Goal: Task Accomplishment & Management: Manage account settings

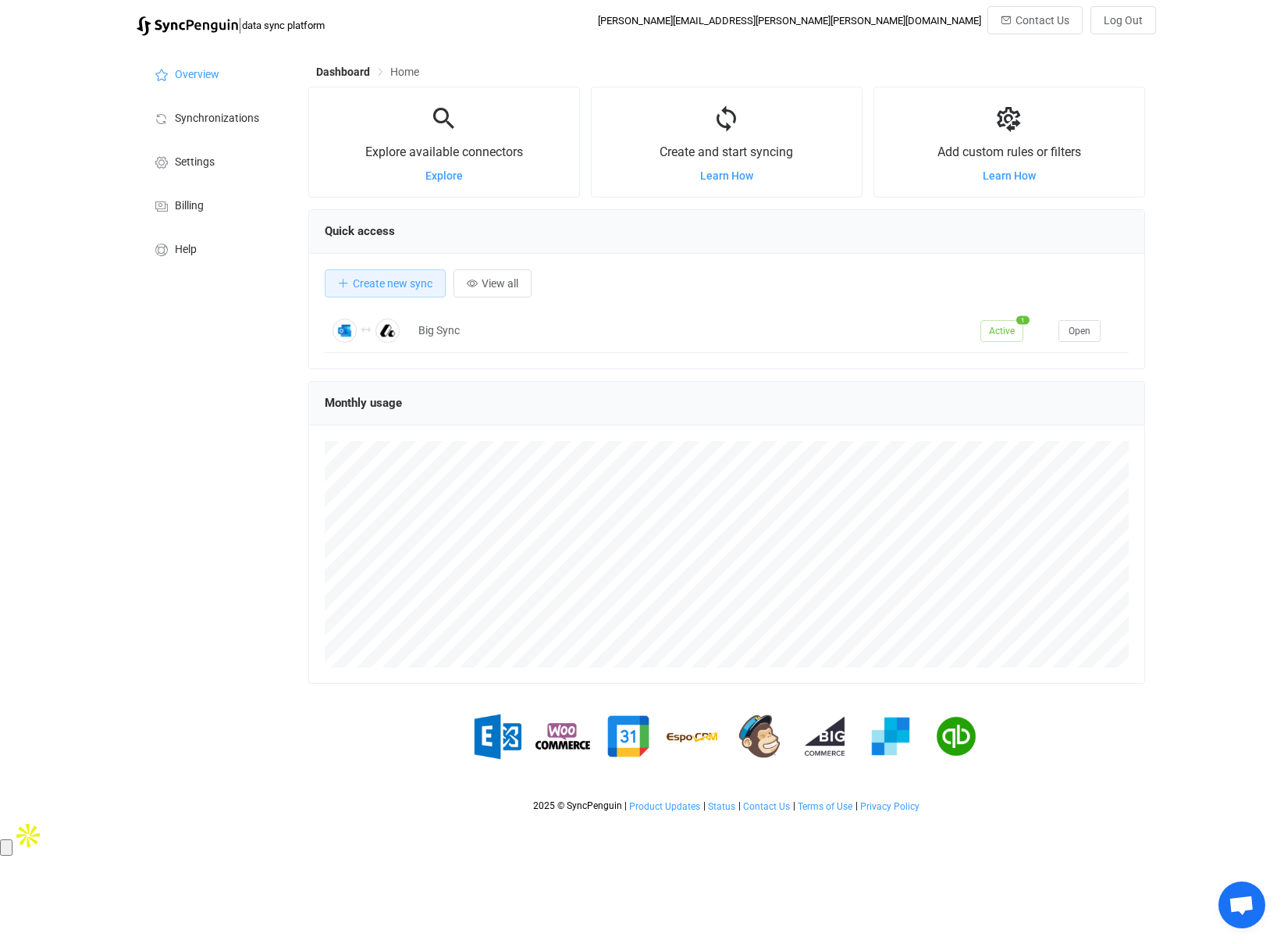
scroll to position [303, 837]
click at [200, 121] on span "Synchronizations" at bounding box center [217, 118] width 84 height 12
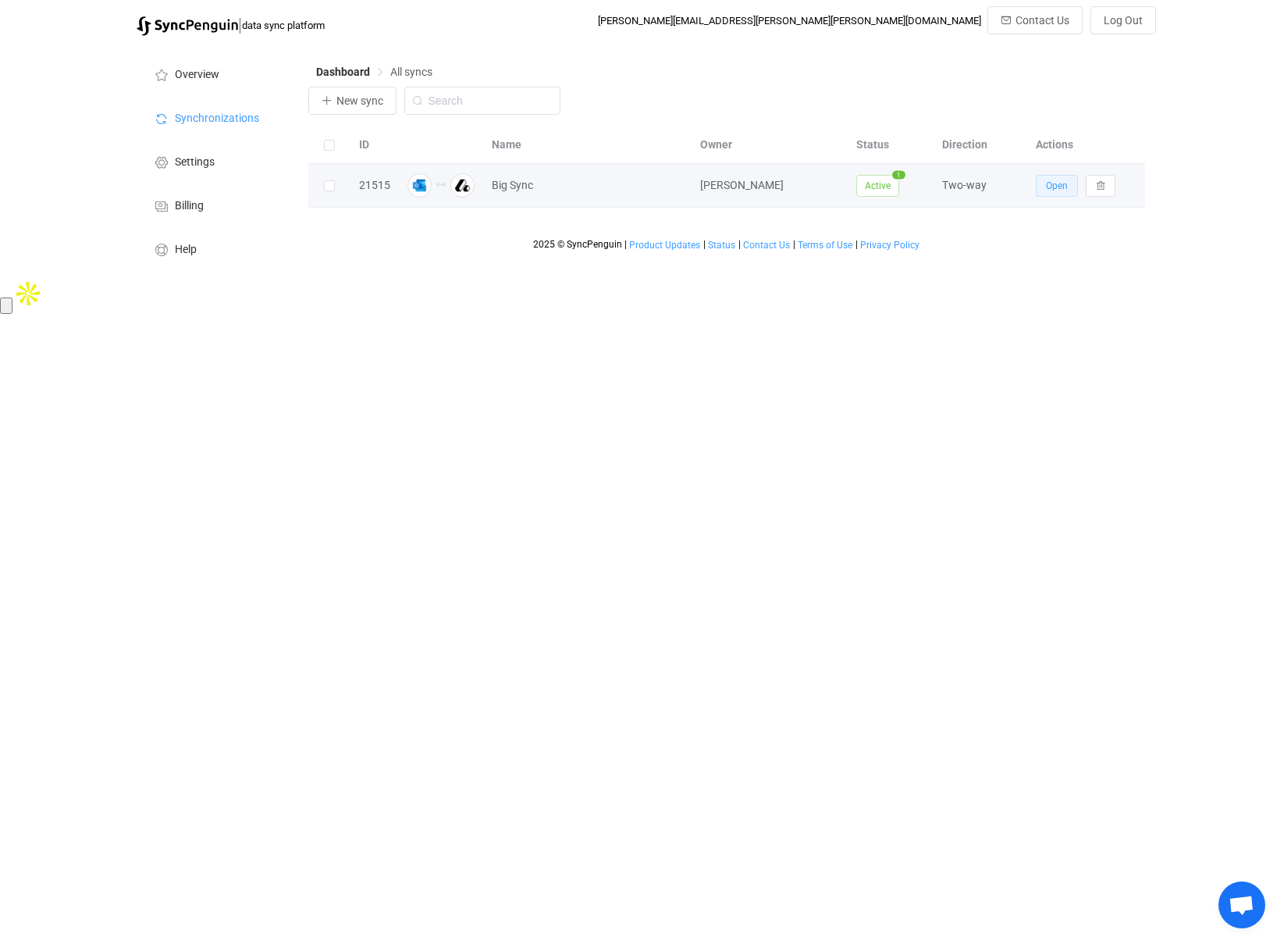
click at [1058, 182] on span "Open" at bounding box center [1057, 185] width 22 height 11
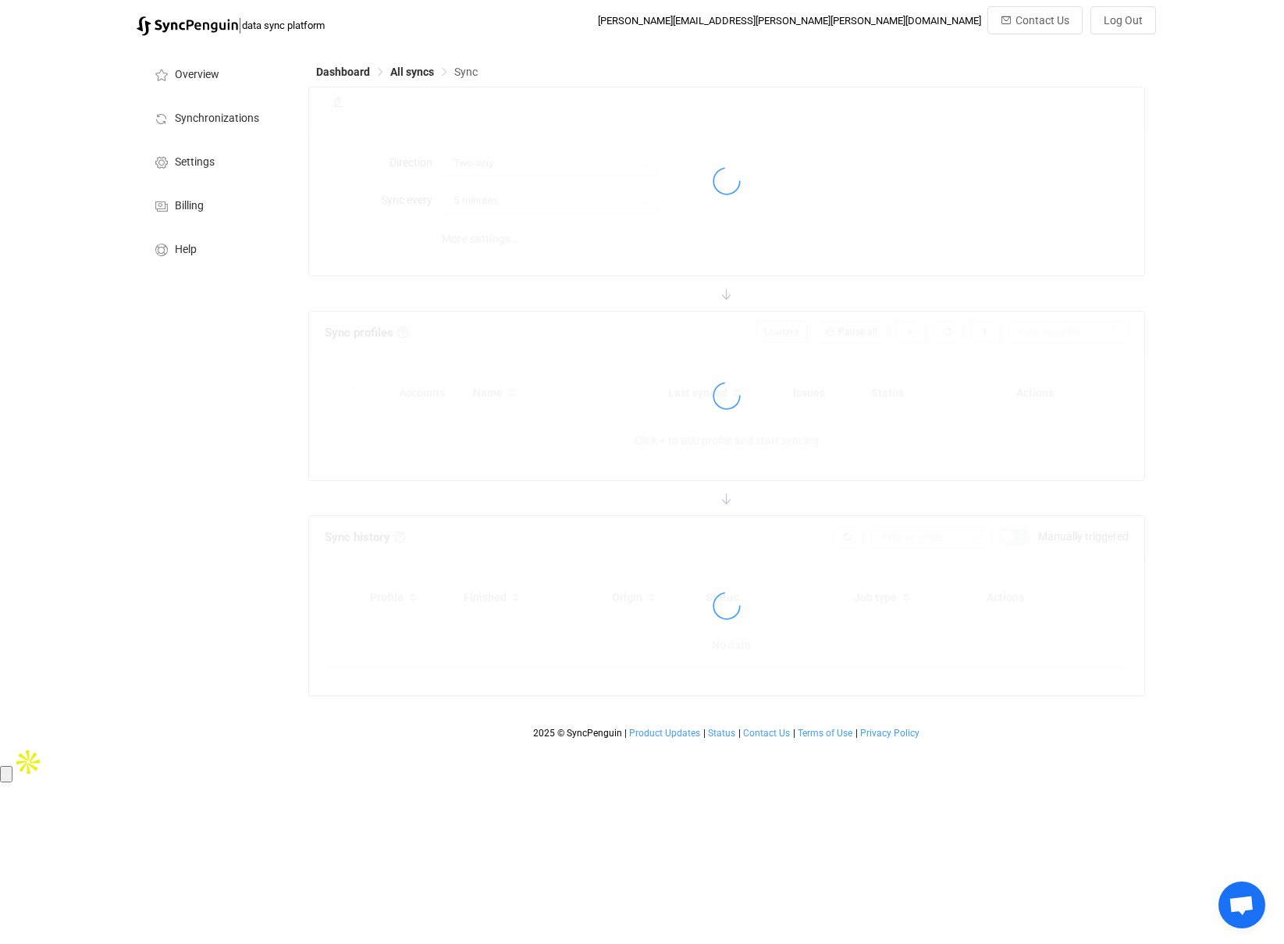
type input "15 minutes"
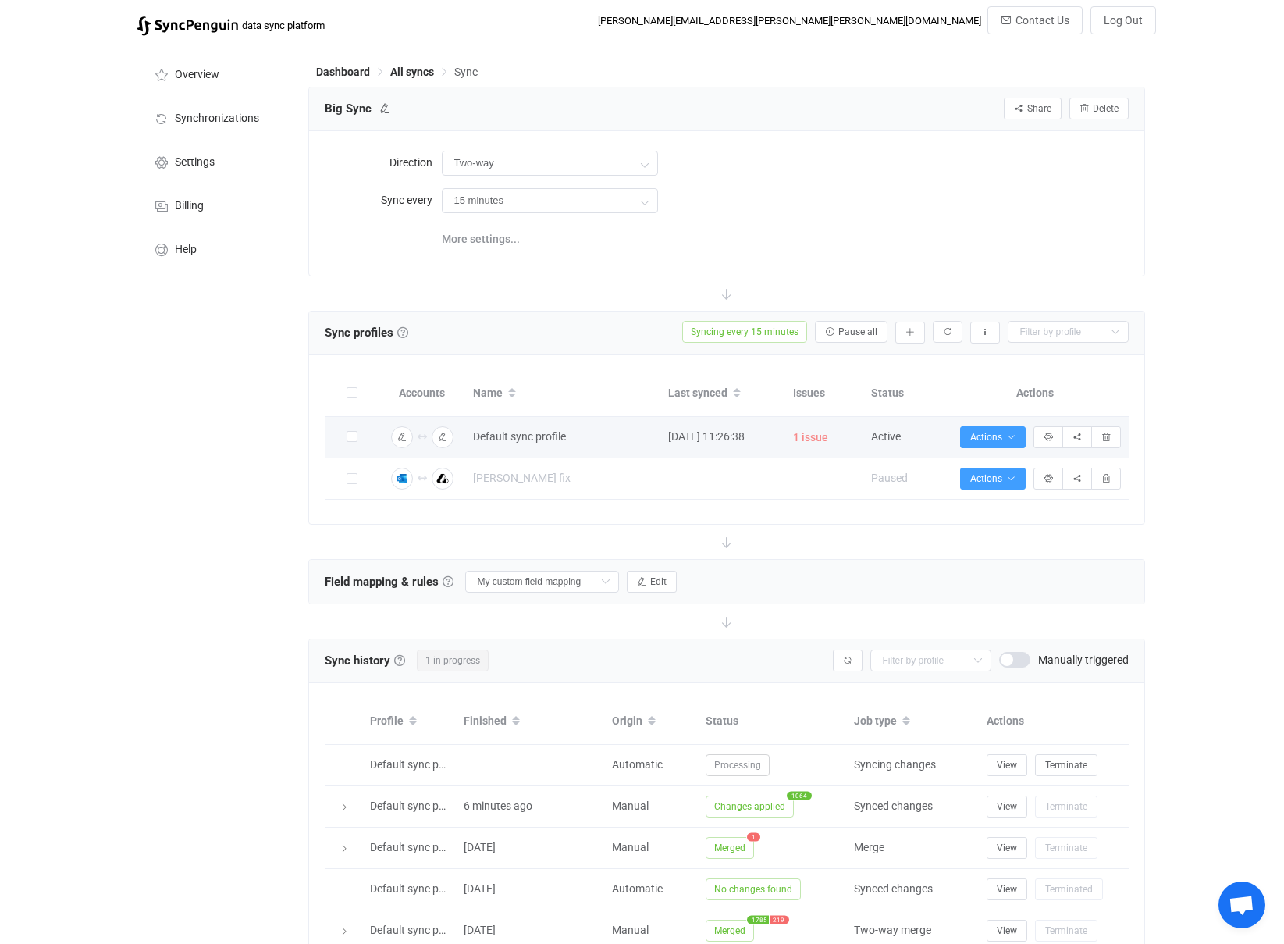
click at [813, 443] on span "1 issue" at bounding box center [810, 438] width 35 height 18
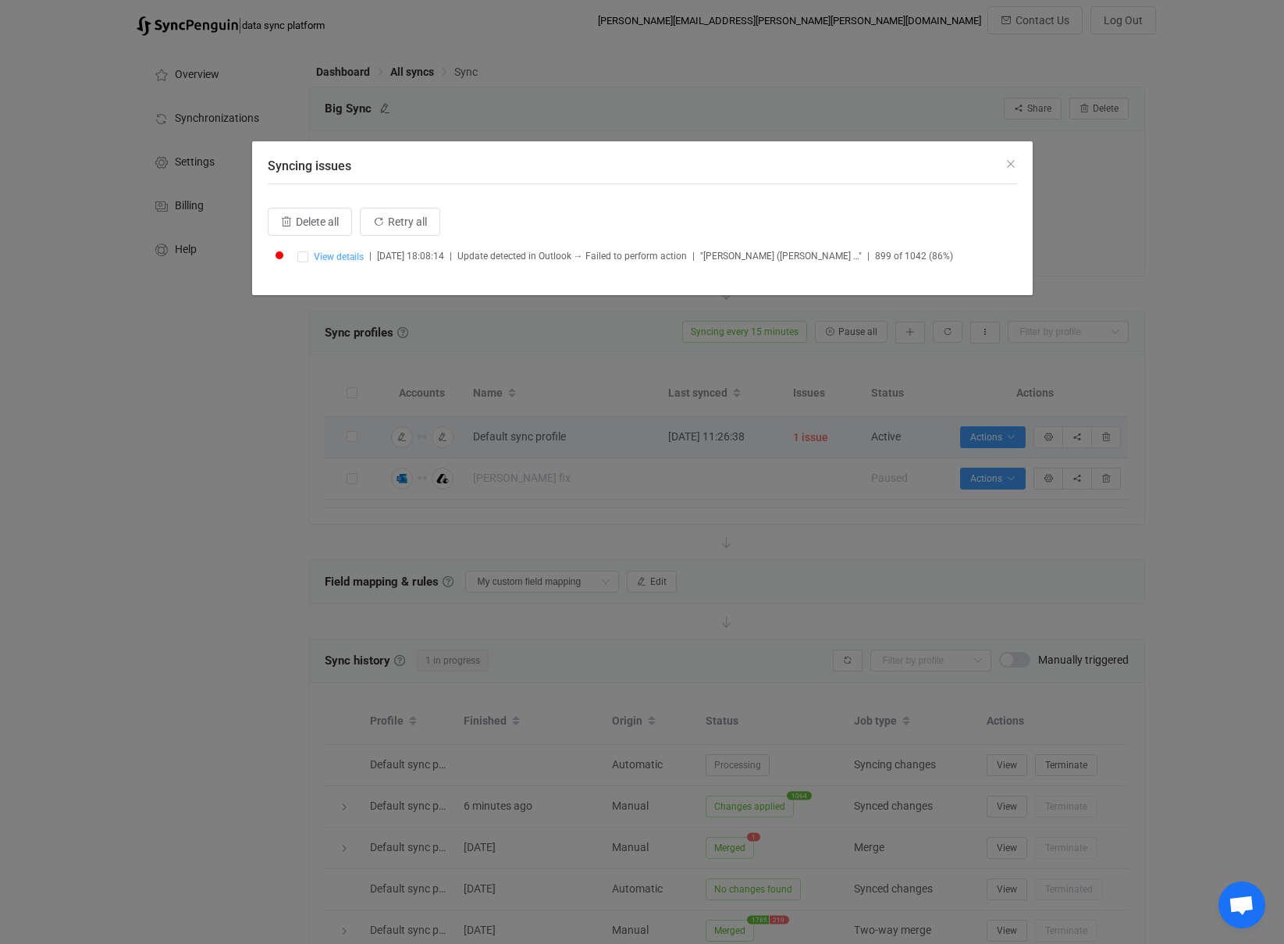
click at [333, 258] on span "View details" at bounding box center [339, 256] width 50 height 11
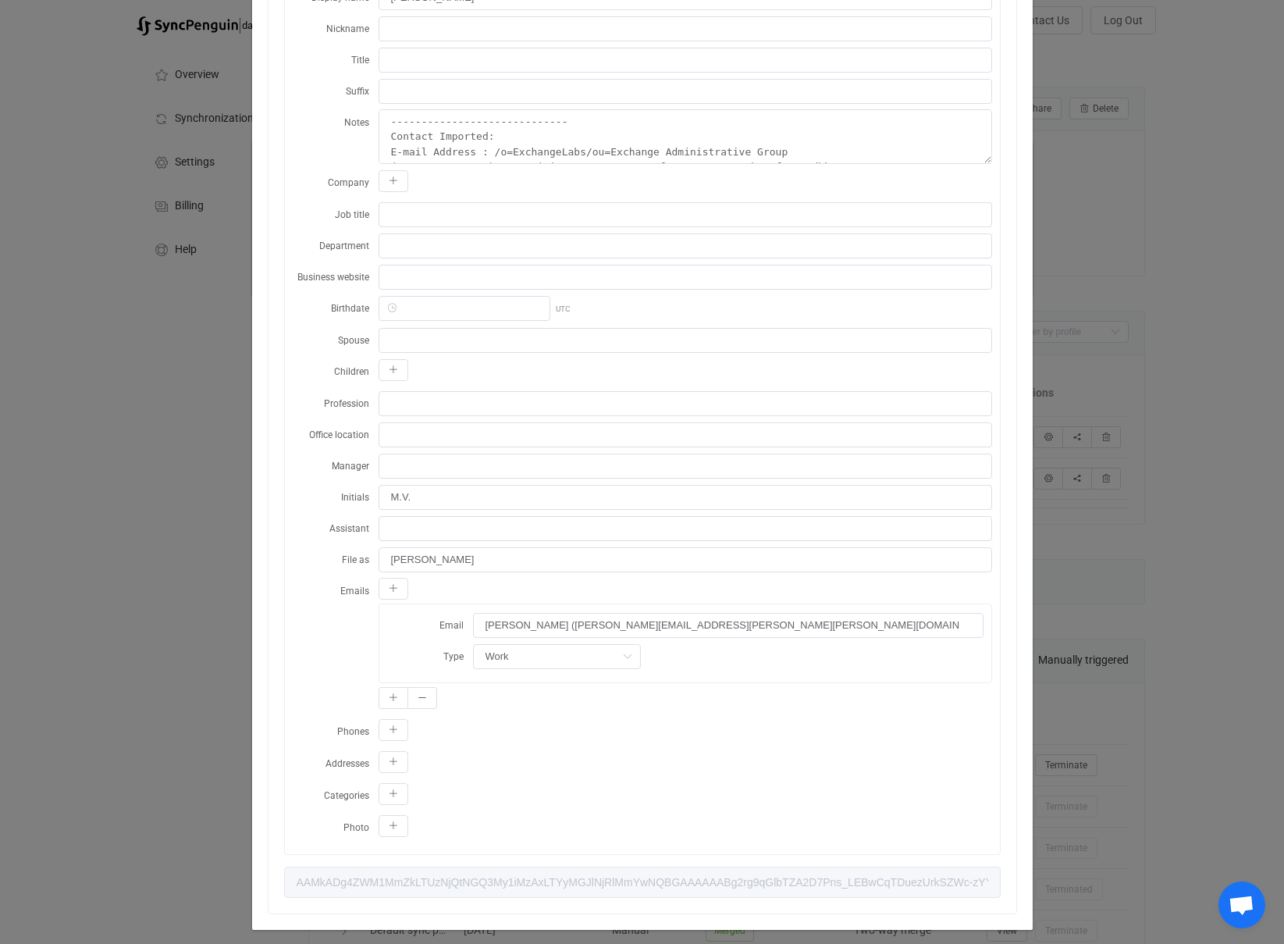
scroll to position [343, 0]
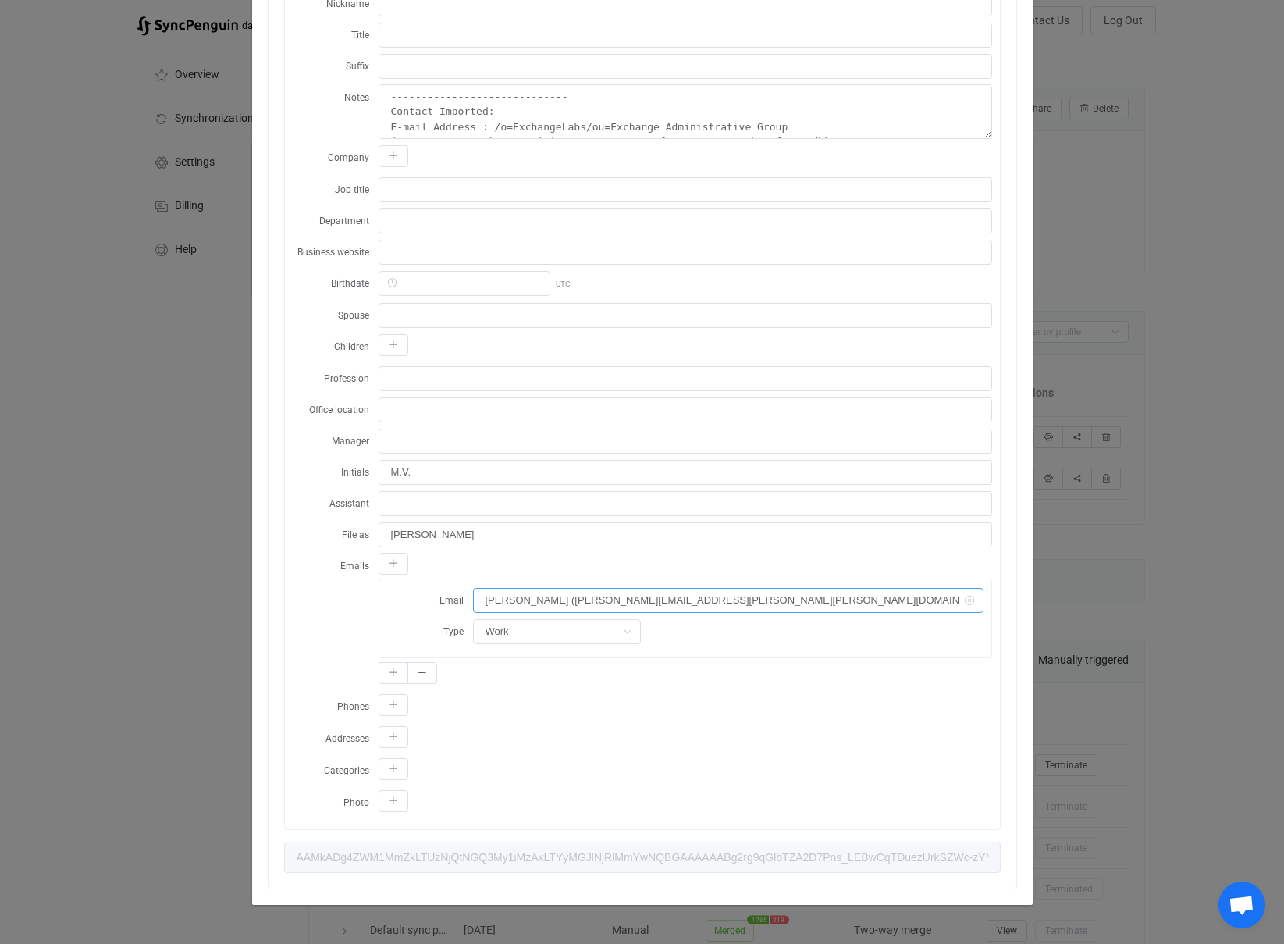
click at [555, 600] on input "[PERSON_NAME] ([PERSON_NAME][EMAIL_ADDRESS][PERSON_NAME][PERSON_NAME][DOMAIN_NA…" at bounding box center [728, 600] width 510 height 25
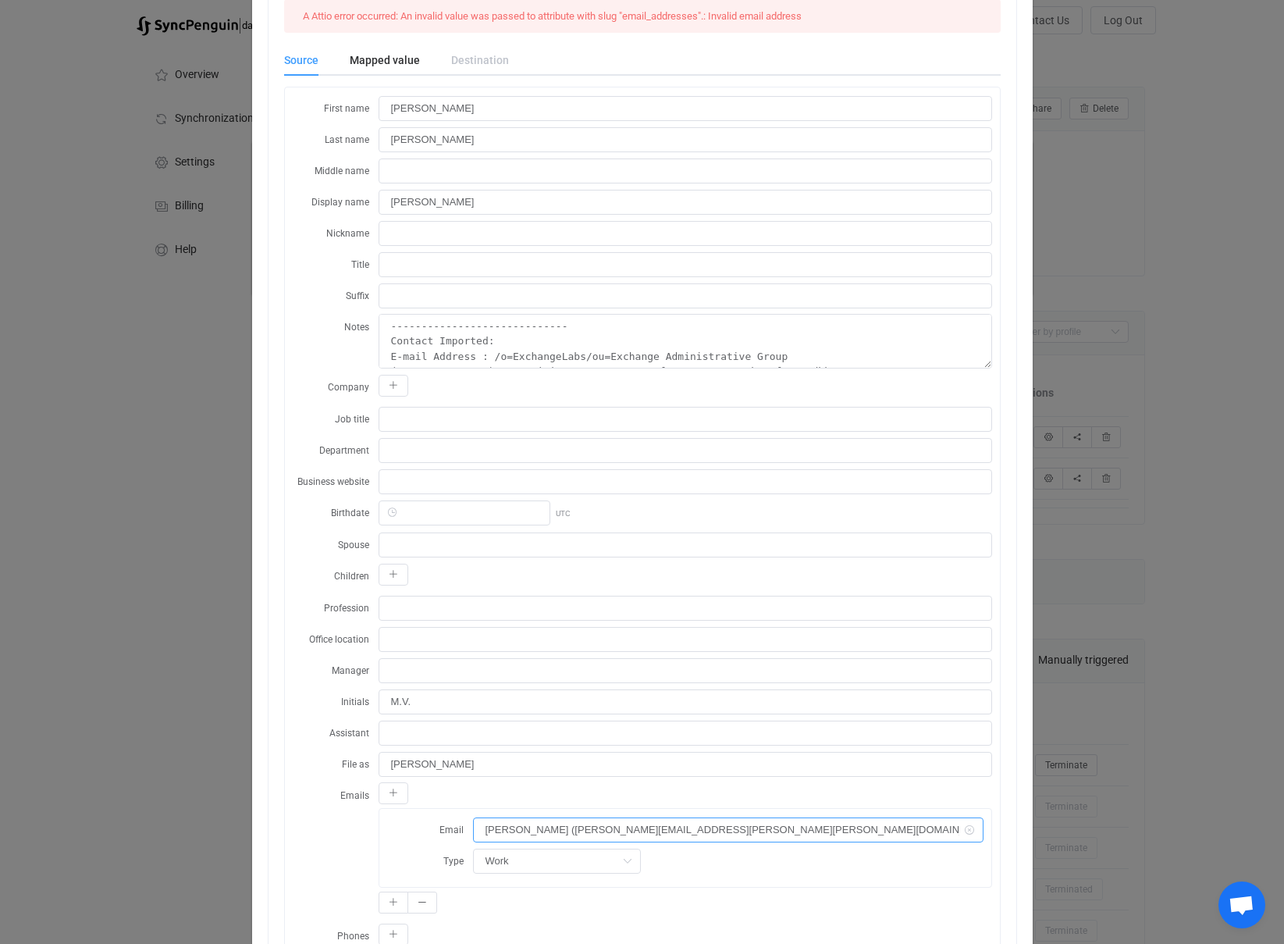
scroll to position [0, 0]
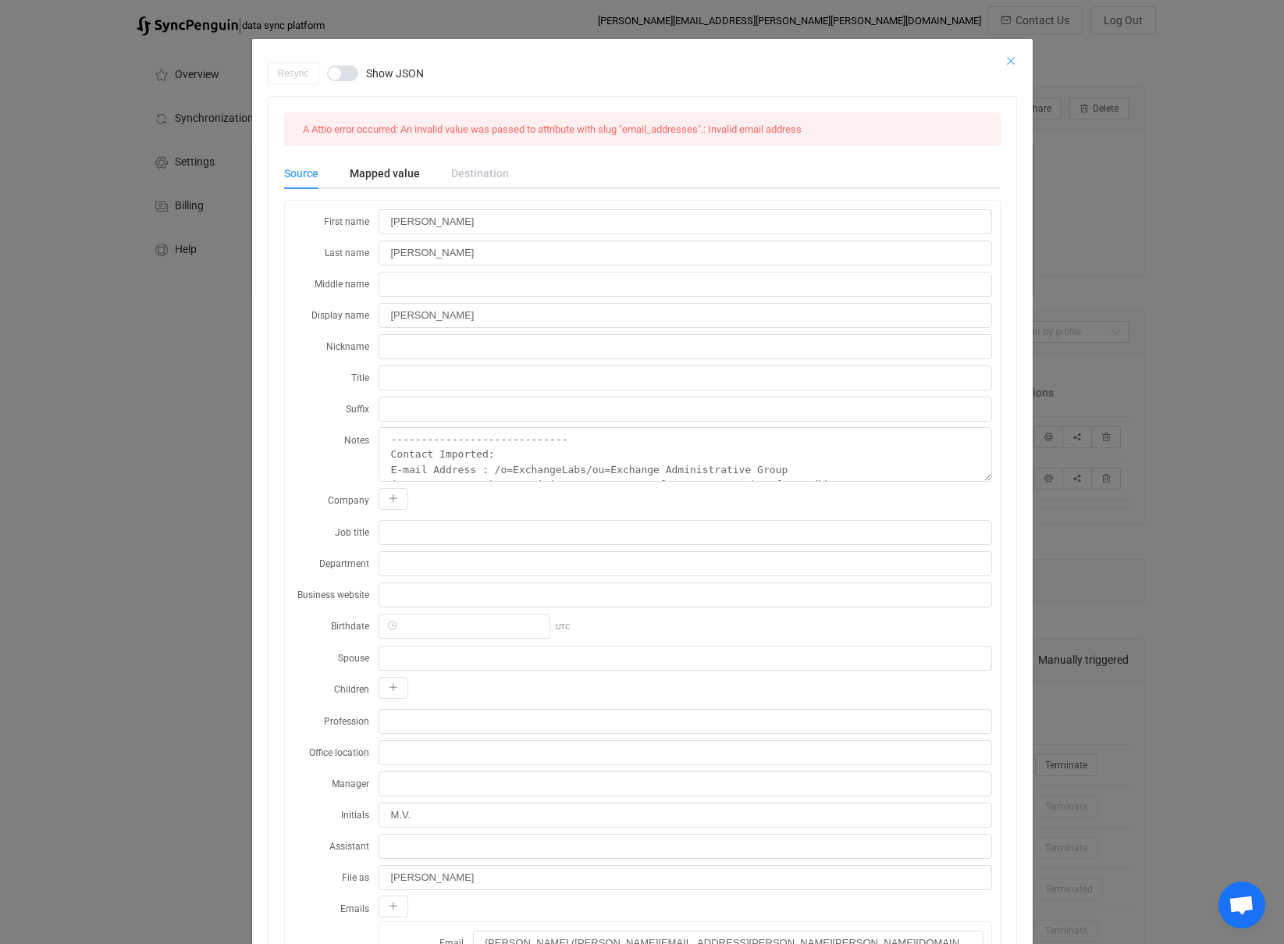
click at [1012, 58] on icon "Close" at bounding box center [1011, 61] width 12 height 12
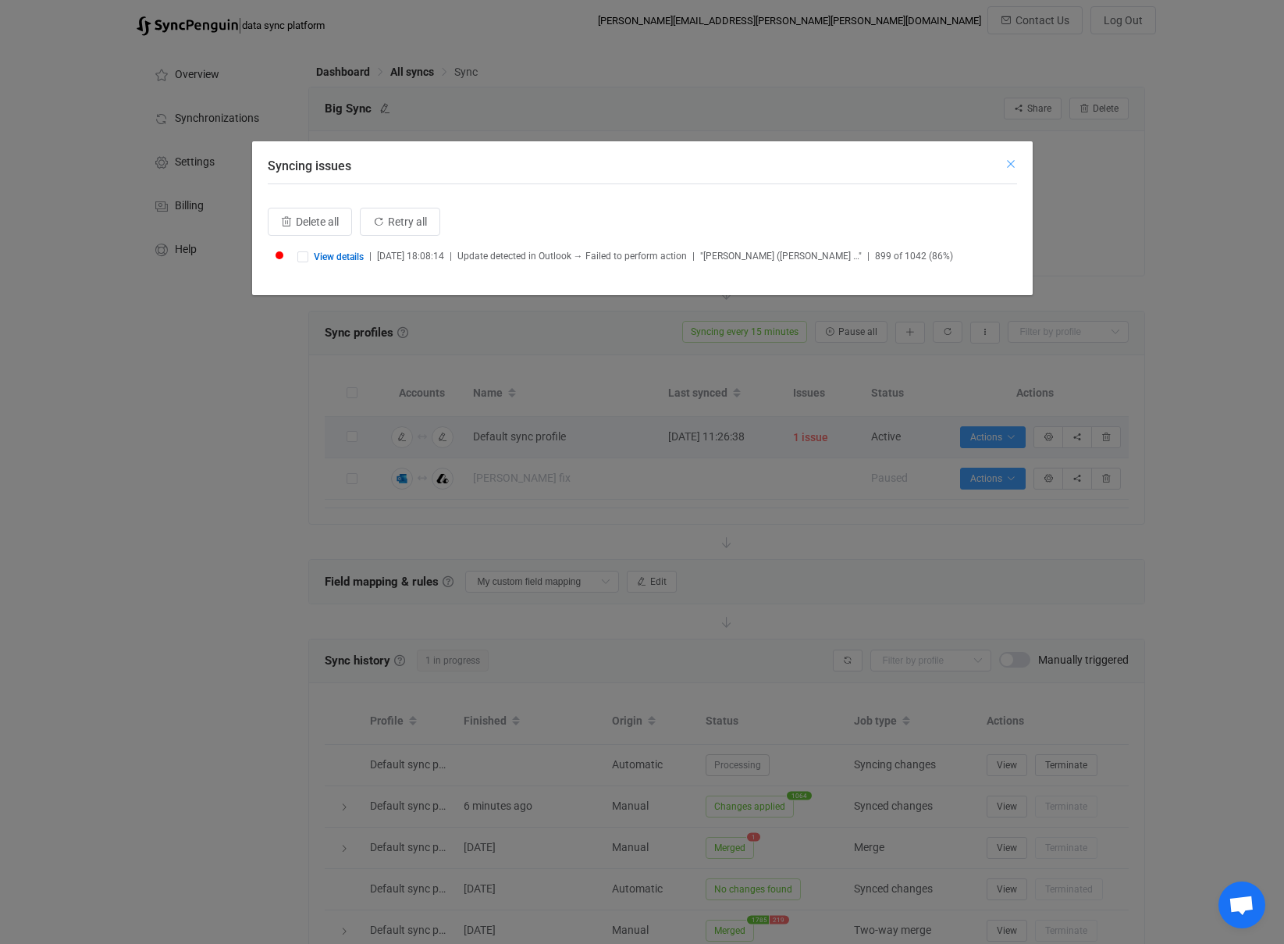
click at [1011, 158] on icon "Close" at bounding box center [1011, 164] width 12 height 12
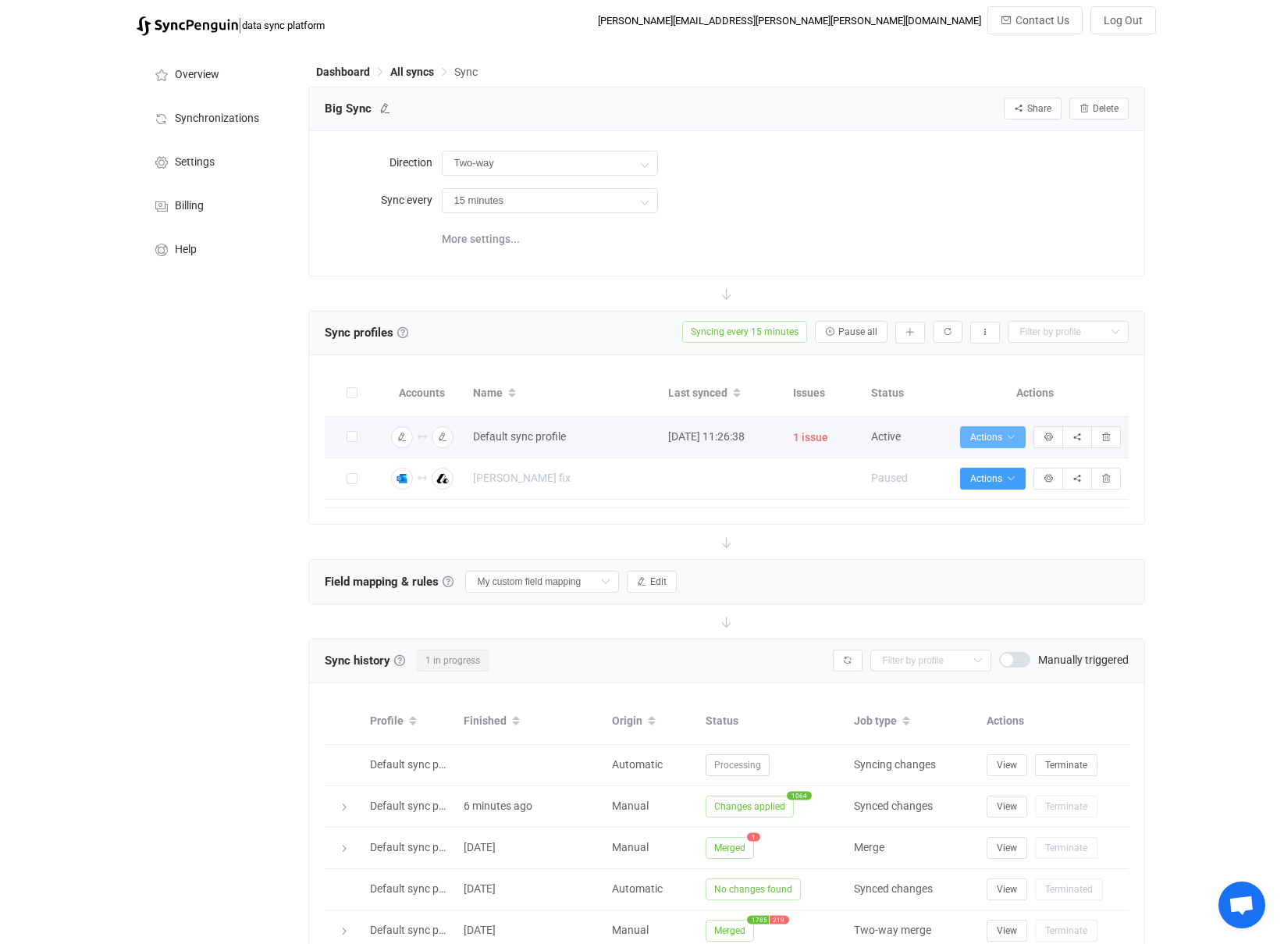
click at [1011, 437] on icon "button" at bounding box center [1010, 436] width 9 height 9
click at [1048, 435] on icon "button" at bounding box center [1048, 436] width 9 height 9
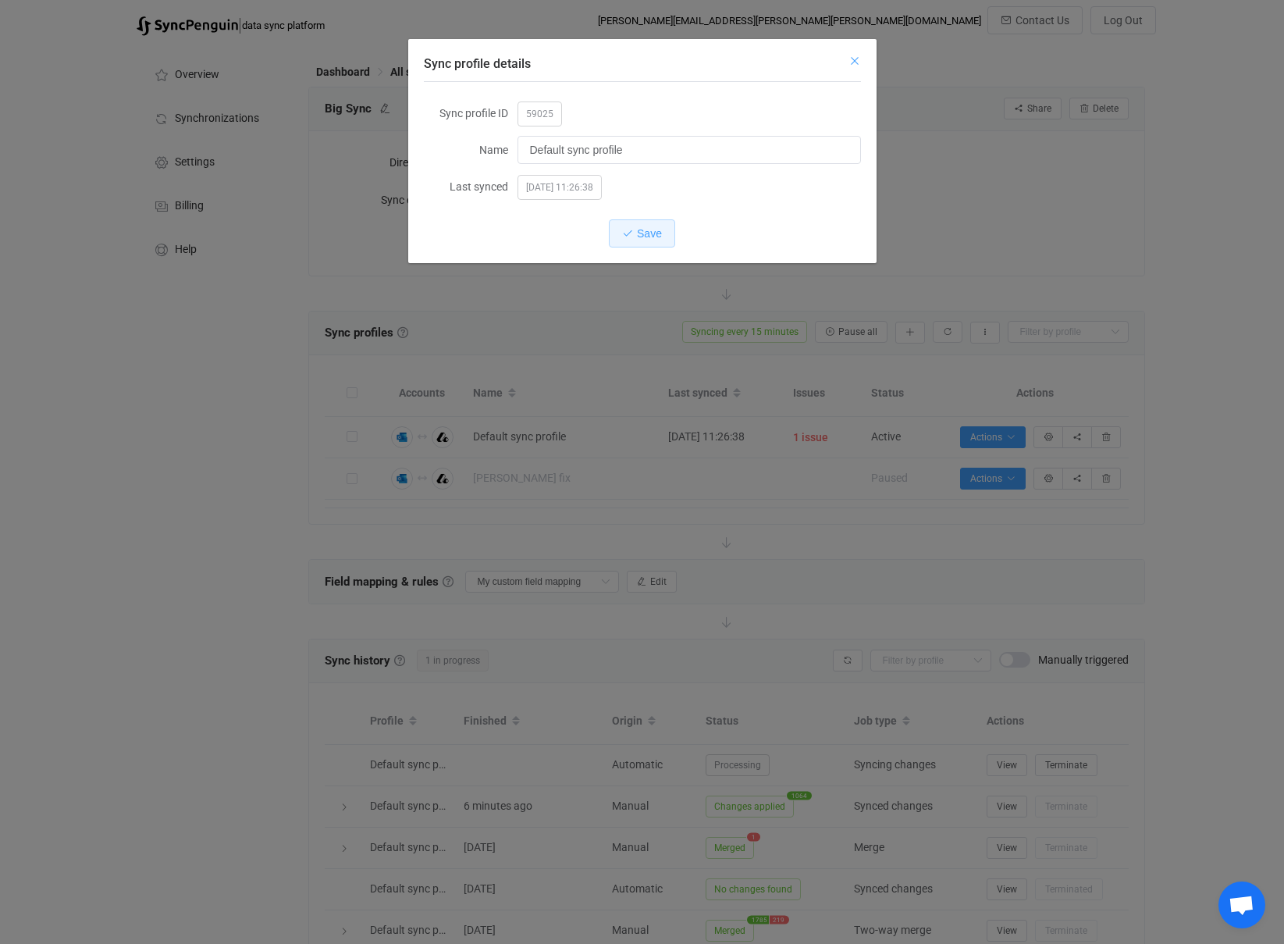
click at [856, 60] on icon "Close" at bounding box center [854, 61] width 12 height 12
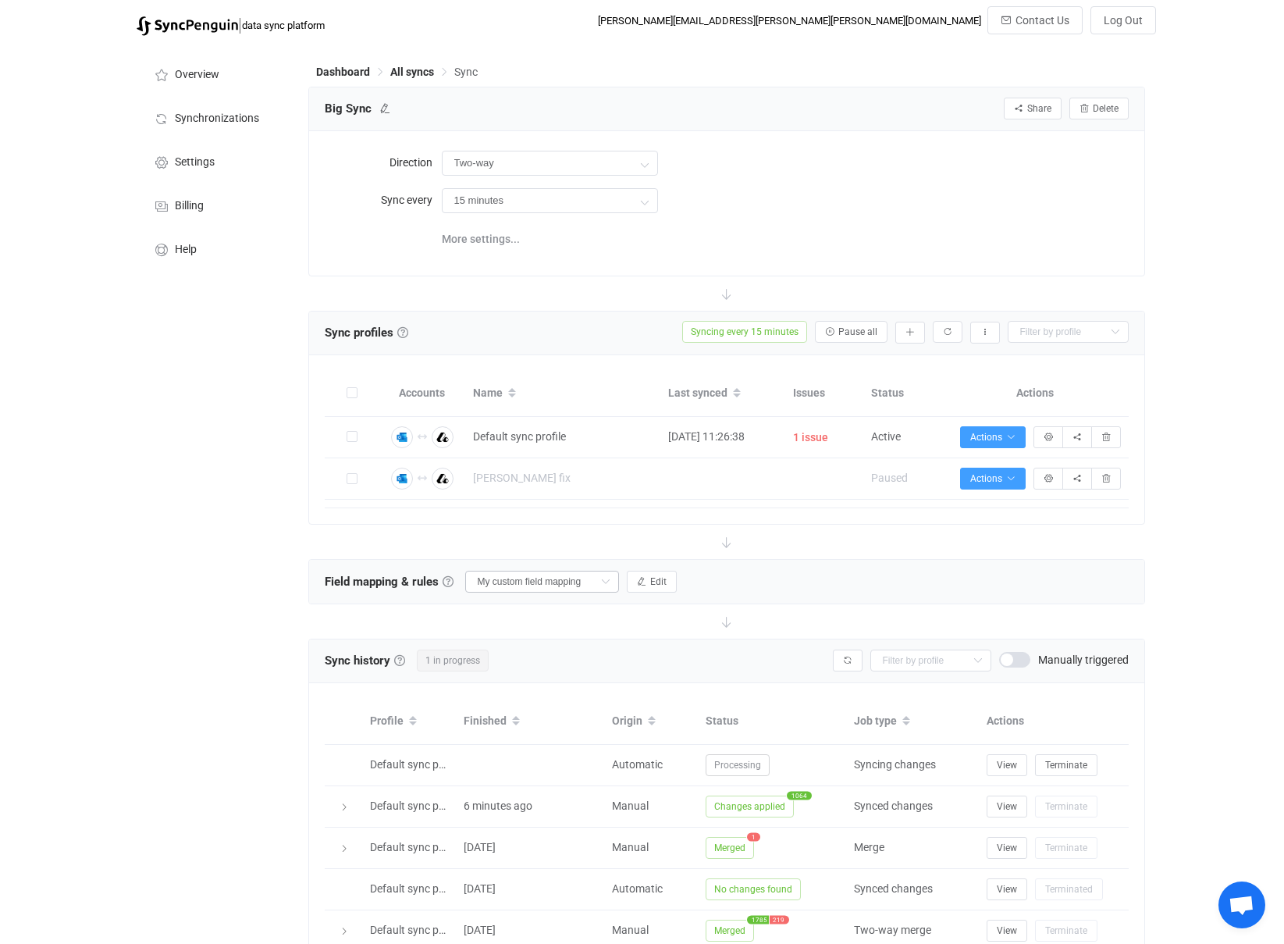
click at [596, 581] on icon at bounding box center [606, 582] width 20 height 22
click at [650, 578] on span "Edit" at bounding box center [658, 581] width 16 height 11
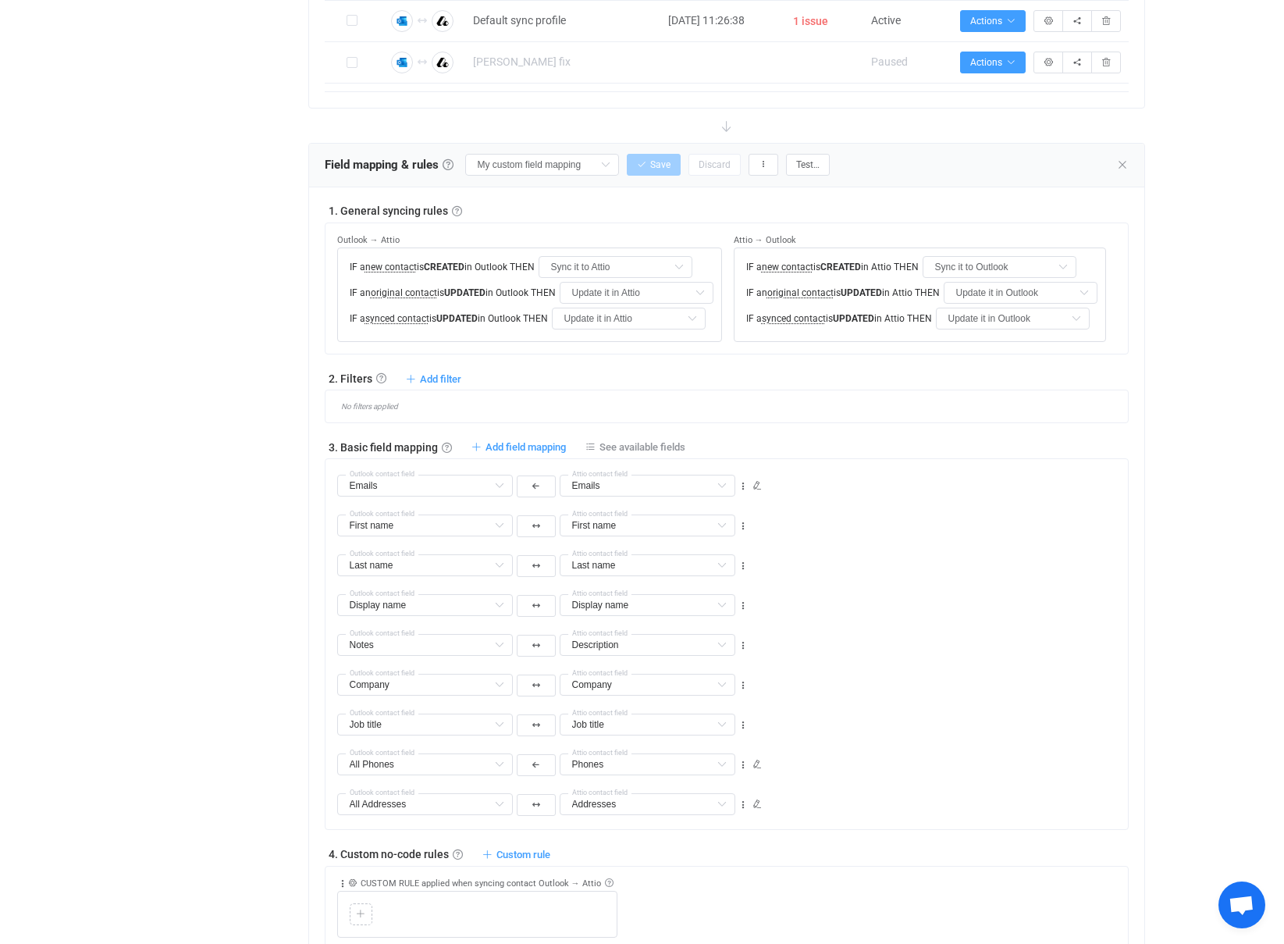
scroll to position [418, 0]
click at [607, 265] on input "Sync it to Attio" at bounding box center [616, 265] width 154 height 22
click at [216, 392] on div "Overview Synchronizations Settings Billing Help" at bounding box center [215, 628] width 172 height 2007
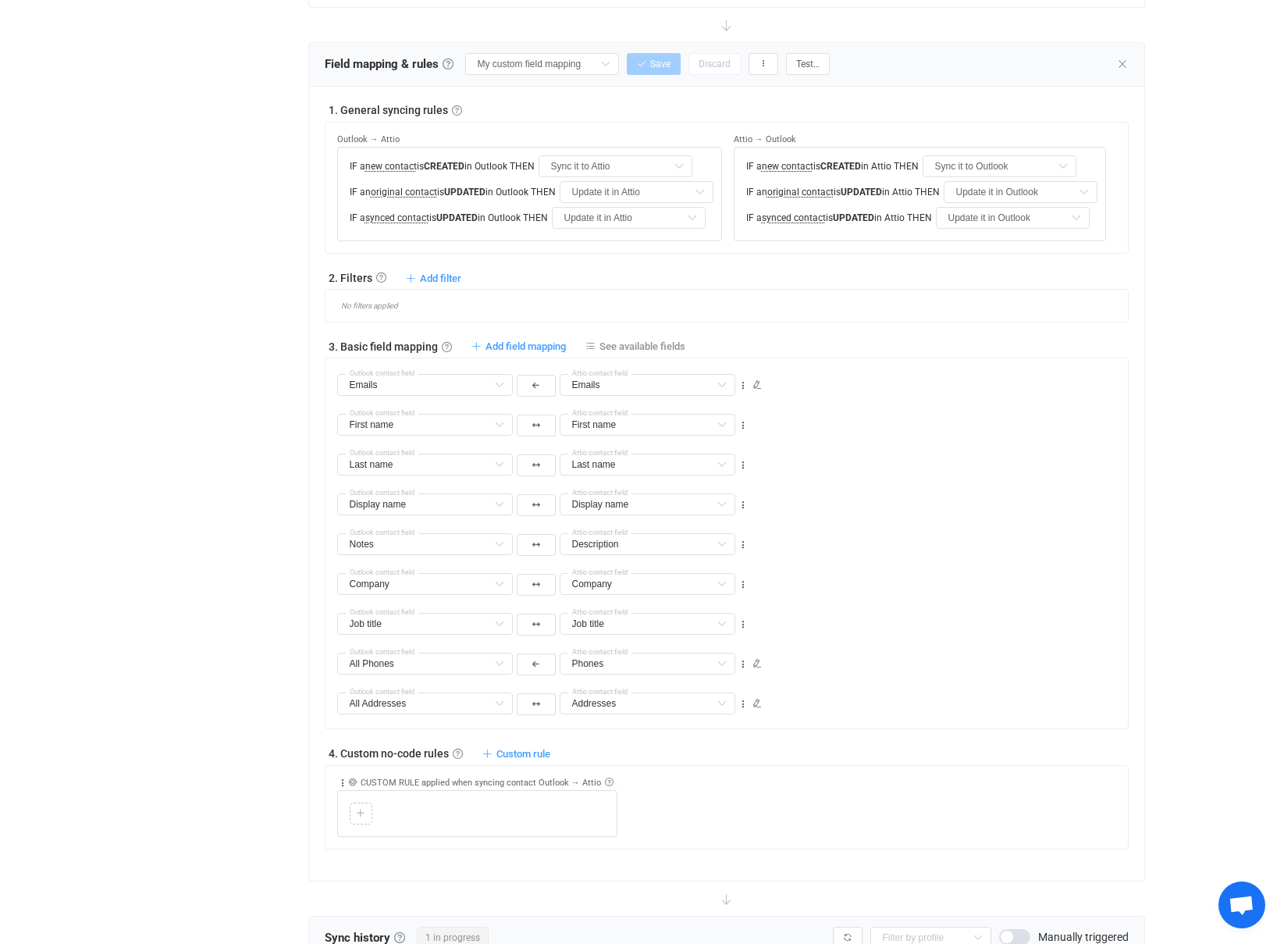
scroll to position [536, 0]
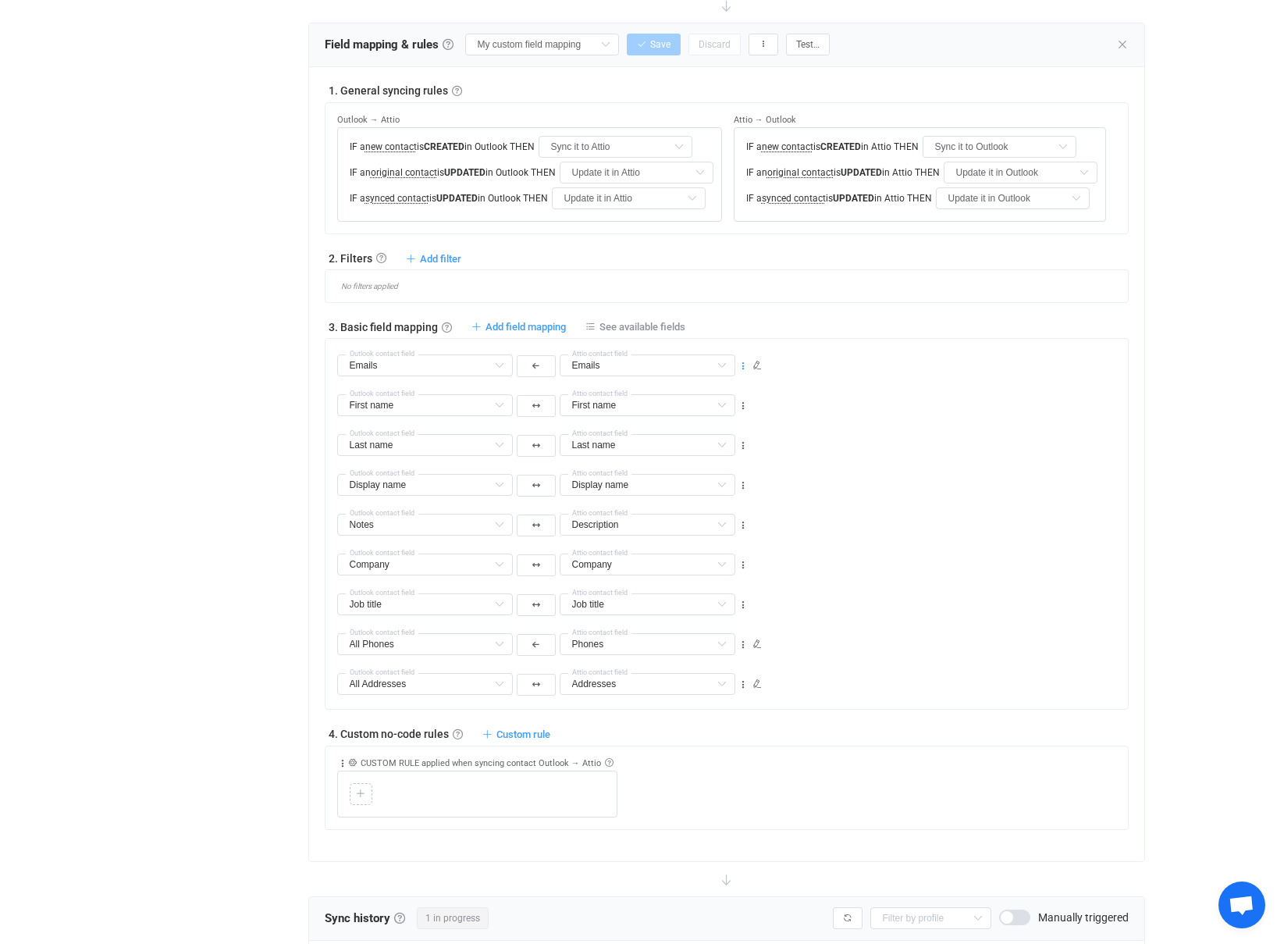
click at [742, 368] on icon at bounding box center [743, 366] width 11 height 11
click at [799, 446] on div "Last name Last name Default field Middle name Default field Nickname Default fi…" at bounding box center [732, 438] width 791 height 40
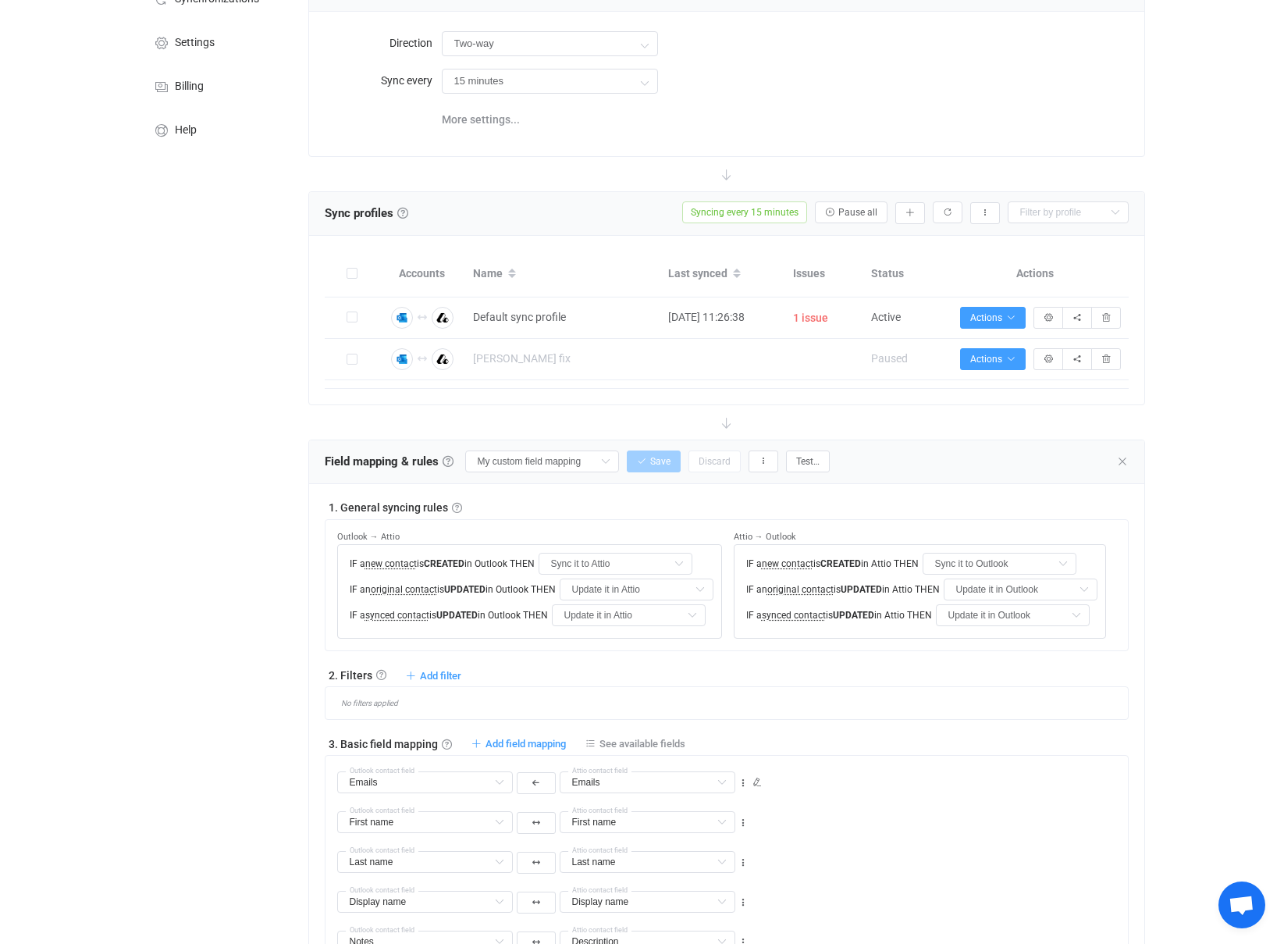
scroll to position [114, 0]
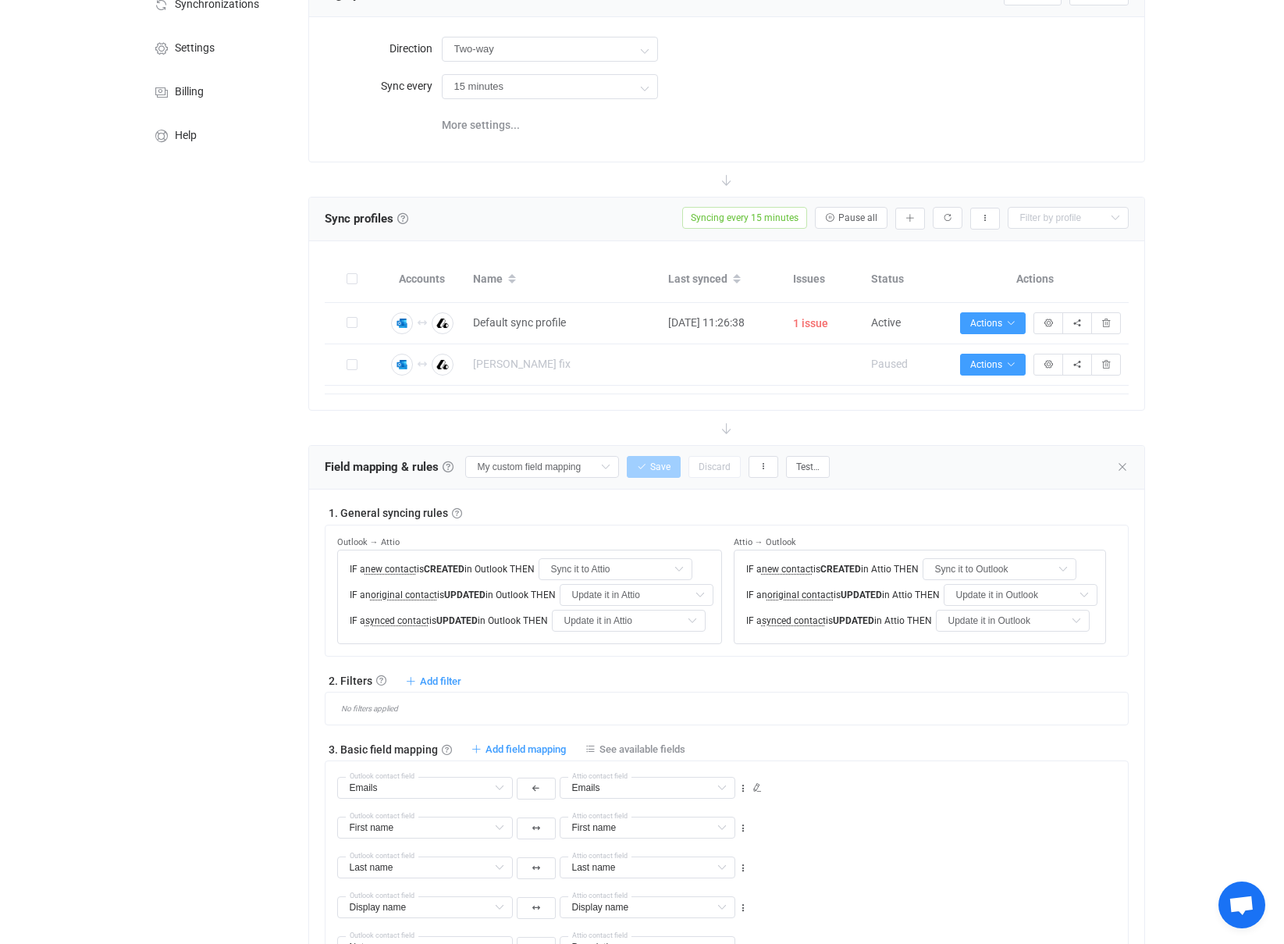
click at [237, 351] on div "Overview Synchronizations Settings Billing Help" at bounding box center [215, 933] width 172 height 2007
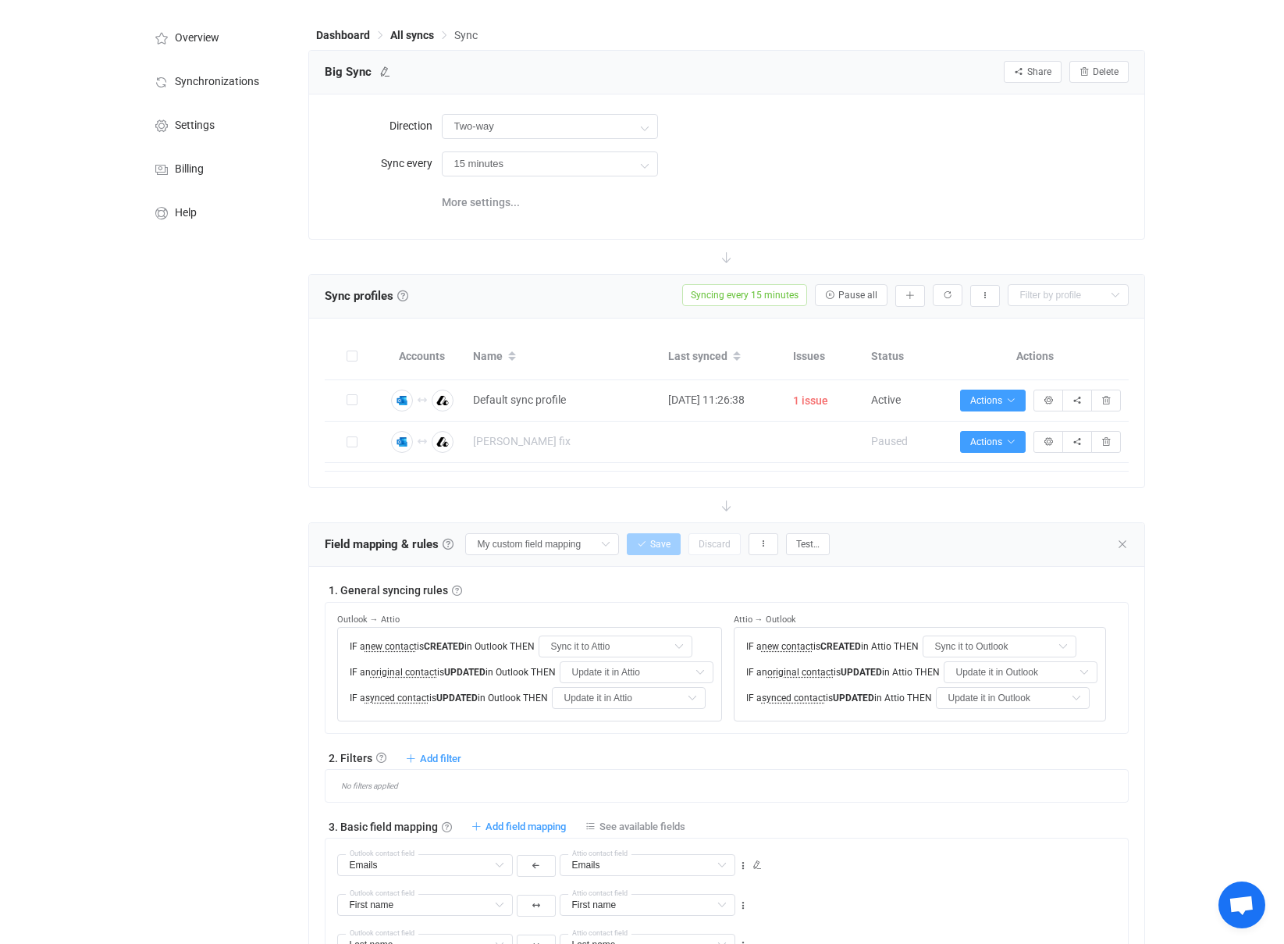
scroll to position [0, 0]
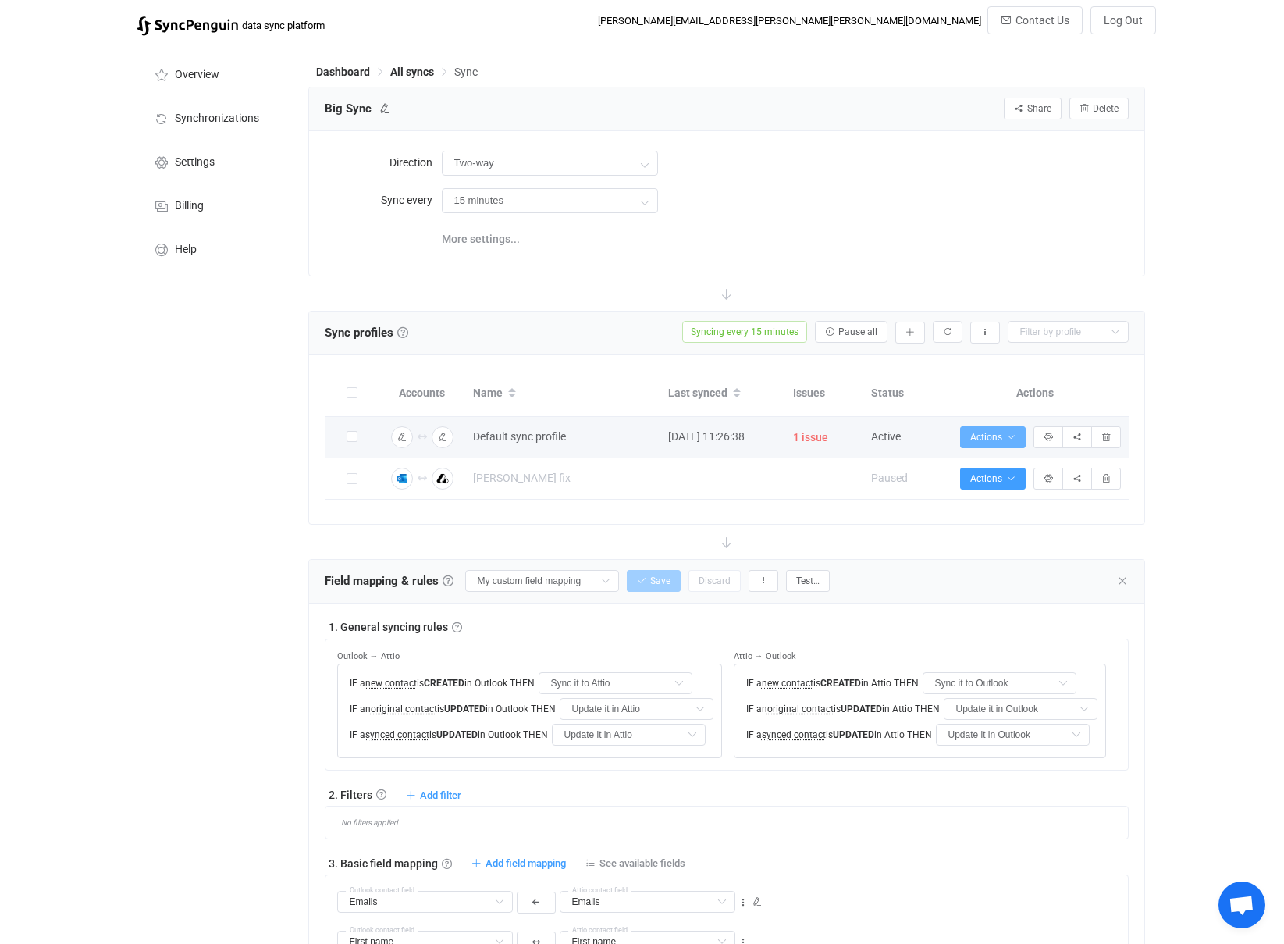
click at [1006, 436] on icon "button" at bounding box center [1010, 436] width 9 height 9
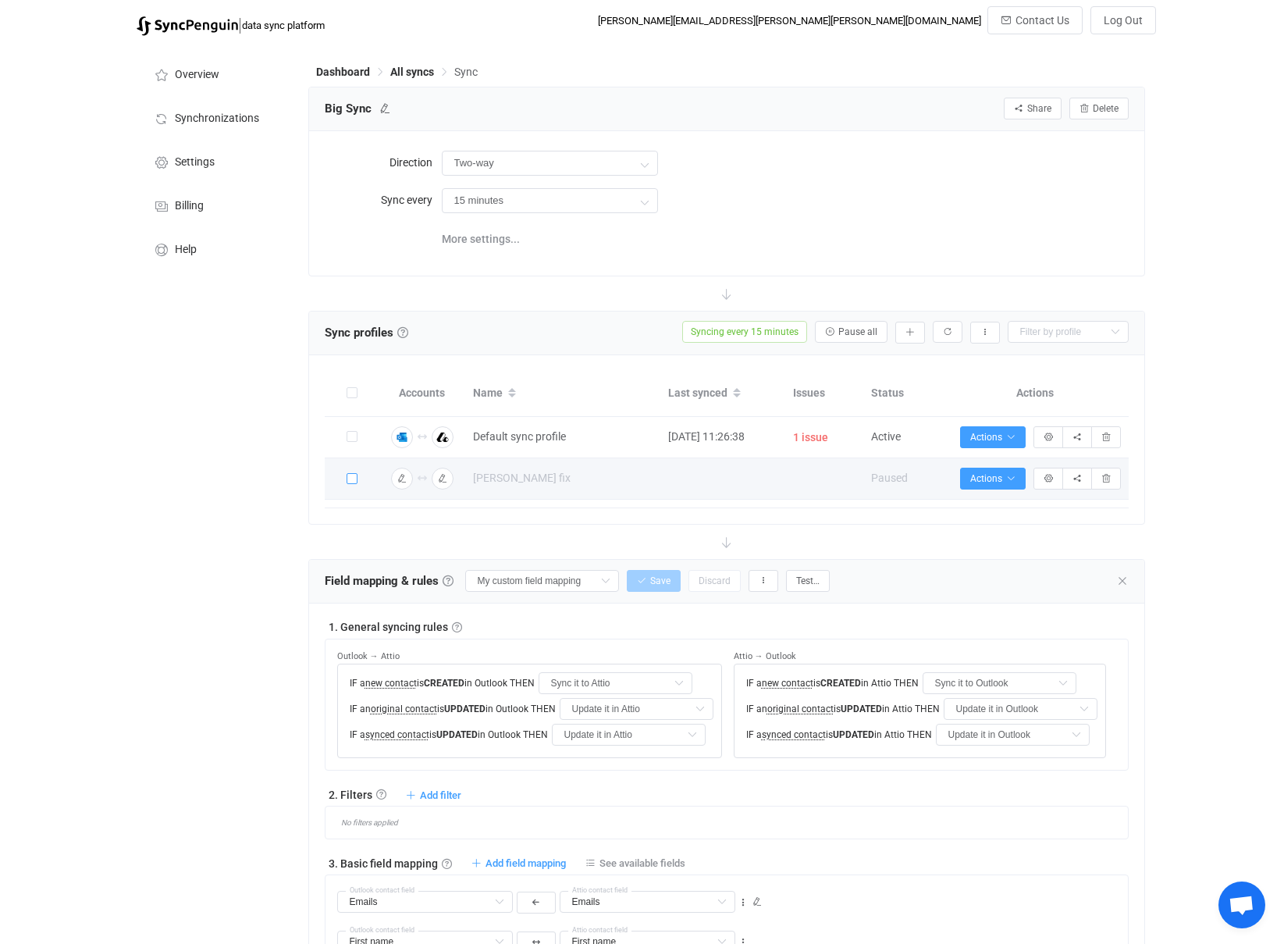
click at [353, 476] on span at bounding box center [352, 478] width 11 height 11
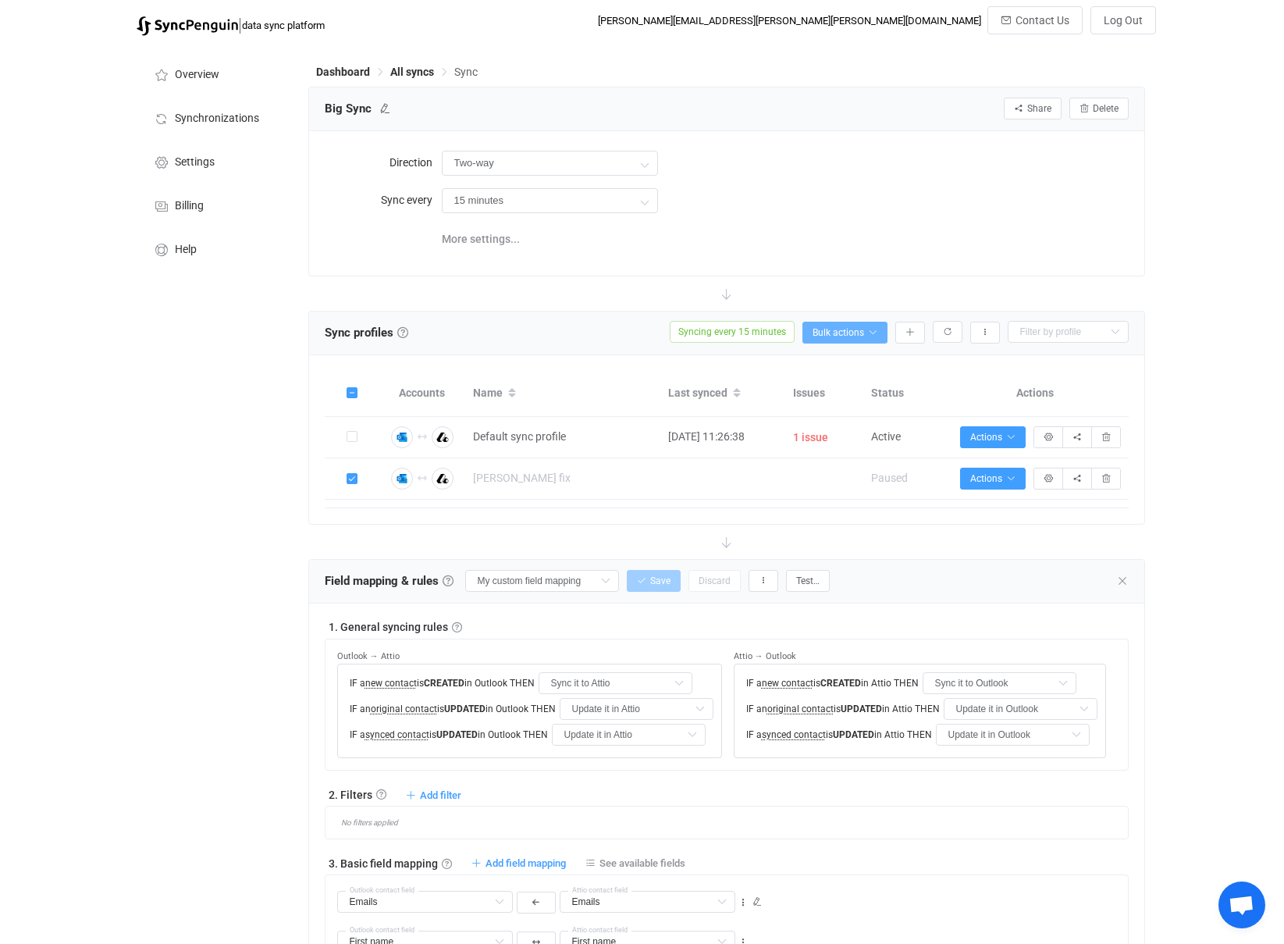
click at [838, 333] on span "Bulk actions" at bounding box center [845, 332] width 65 height 11
click at [814, 420] on li "Delete (1)" at bounding box center [817, 410] width 133 height 34
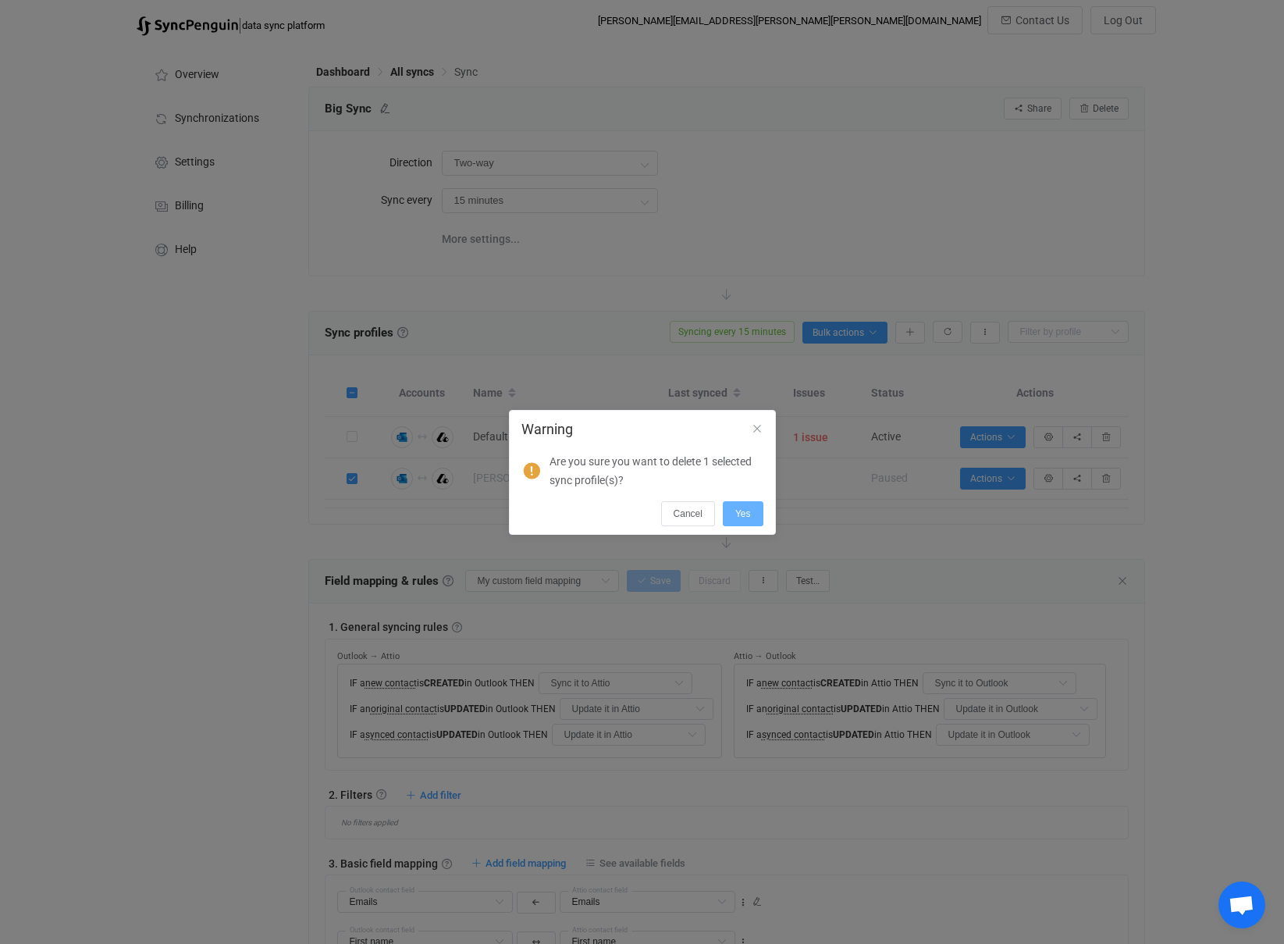
click at [745, 510] on span "Yes" at bounding box center [743, 513] width 16 height 11
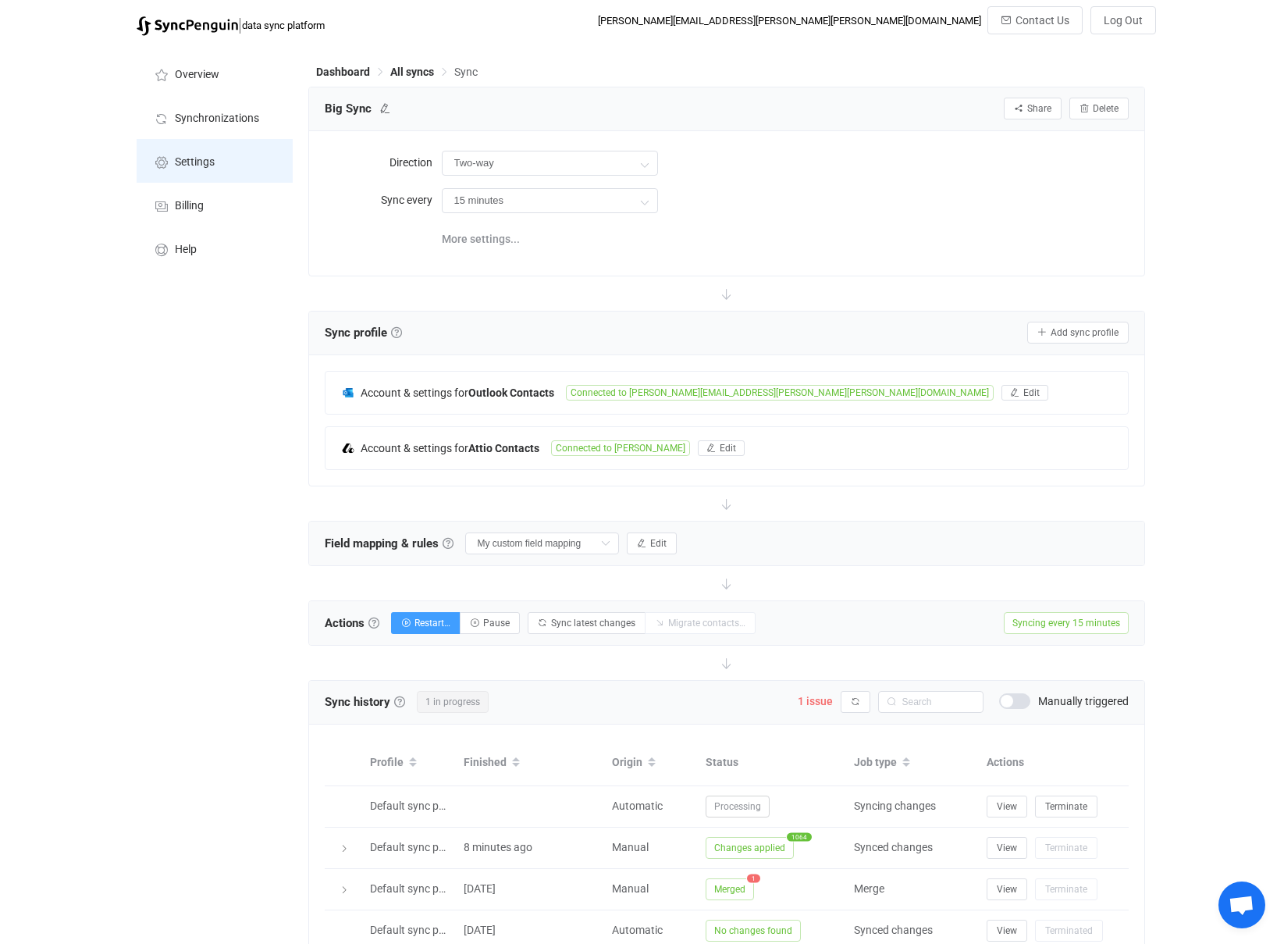
click at [177, 156] on span "Settings" at bounding box center [195, 162] width 40 height 12
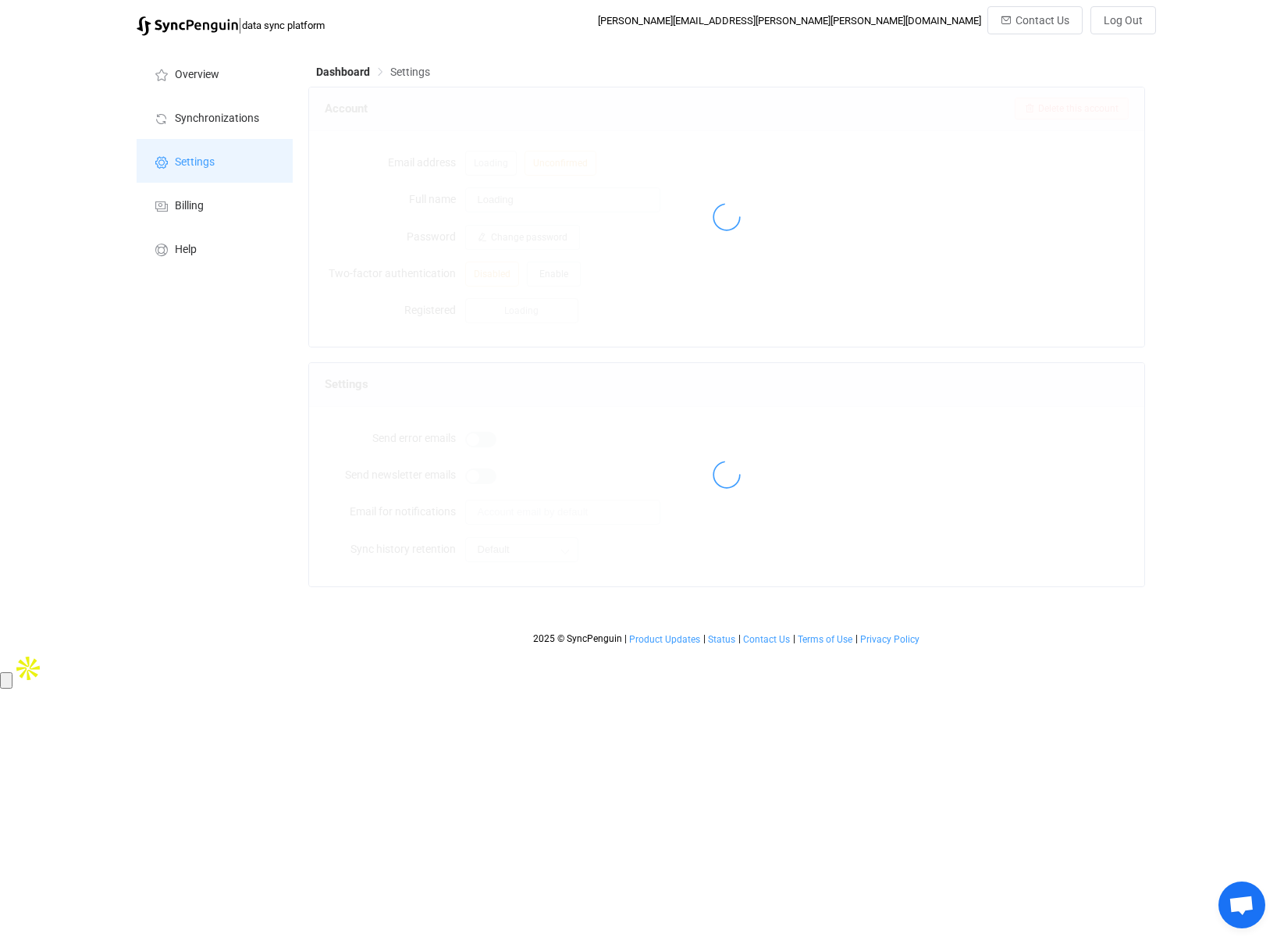
type input "[PERSON_NAME]"
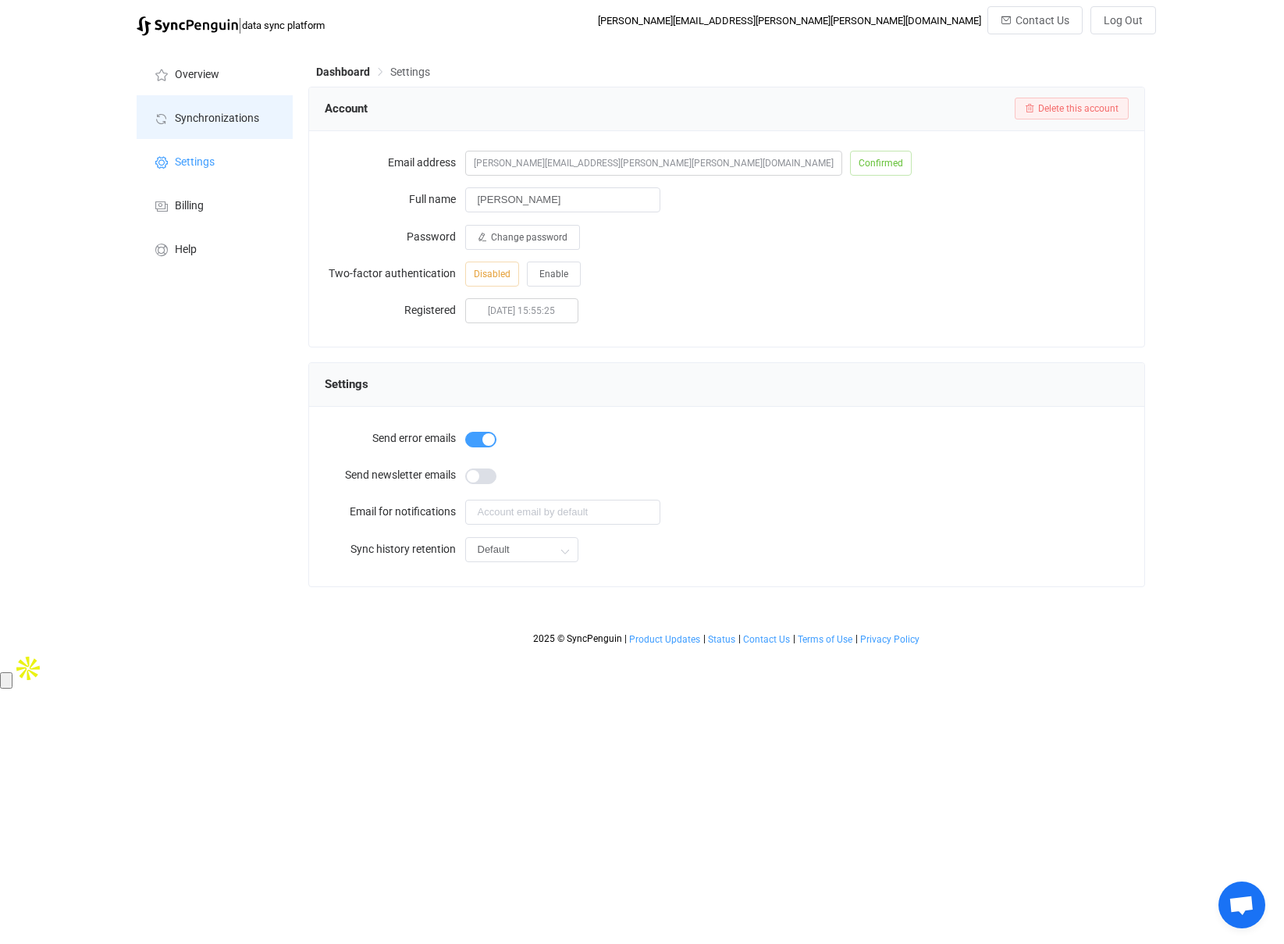
click at [192, 119] on span "Synchronizations" at bounding box center [217, 118] width 84 height 12
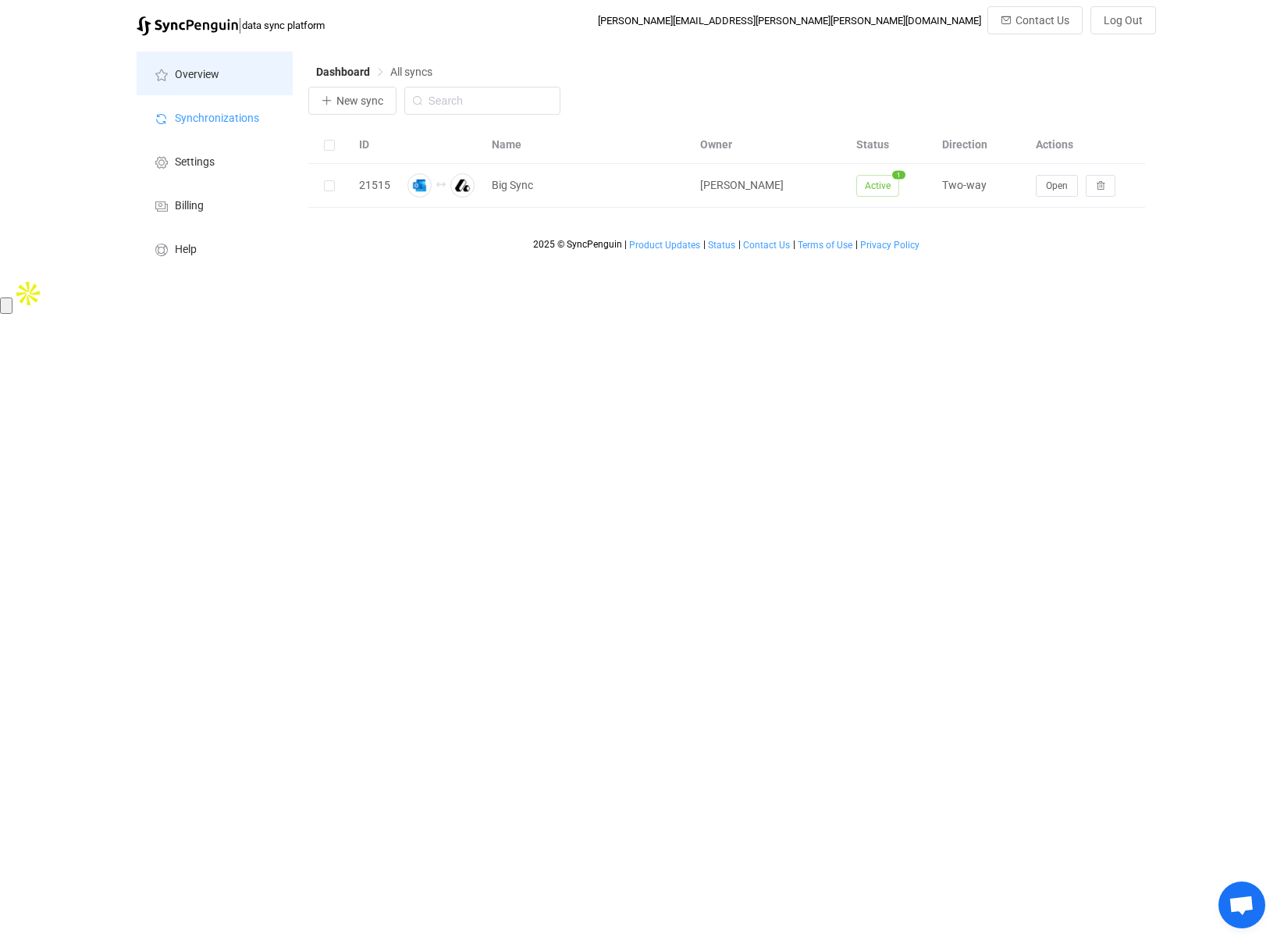
click at [188, 88] on li "Overview" at bounding box center [215, 74] width 156 height 44
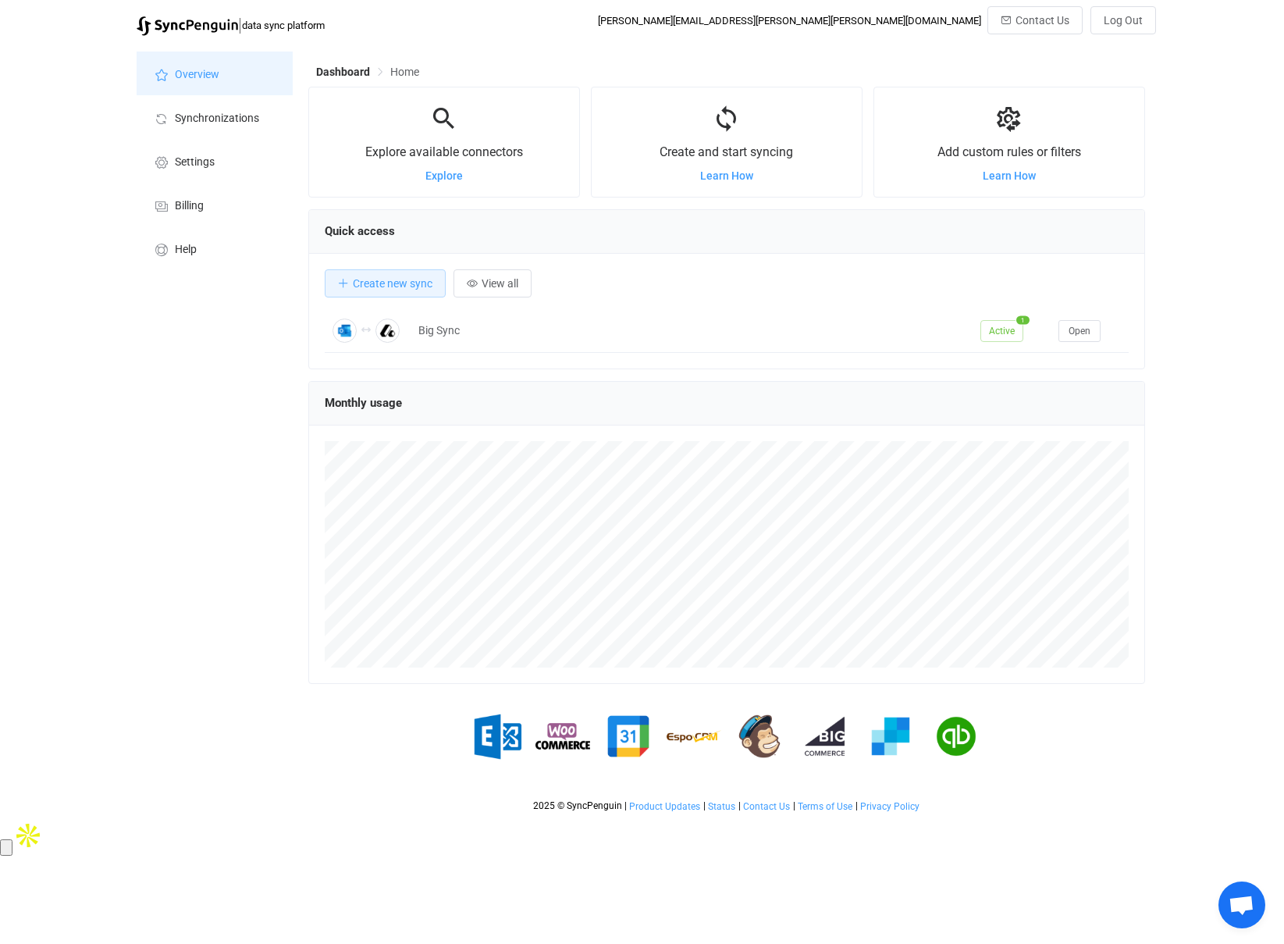
scroll to position [303, 837]
click at [308, 599] on div "Monthly usage" at bounding box center [726, 532] width 837 height 303
